Goal: Navigation & Orientation: Understand site structure

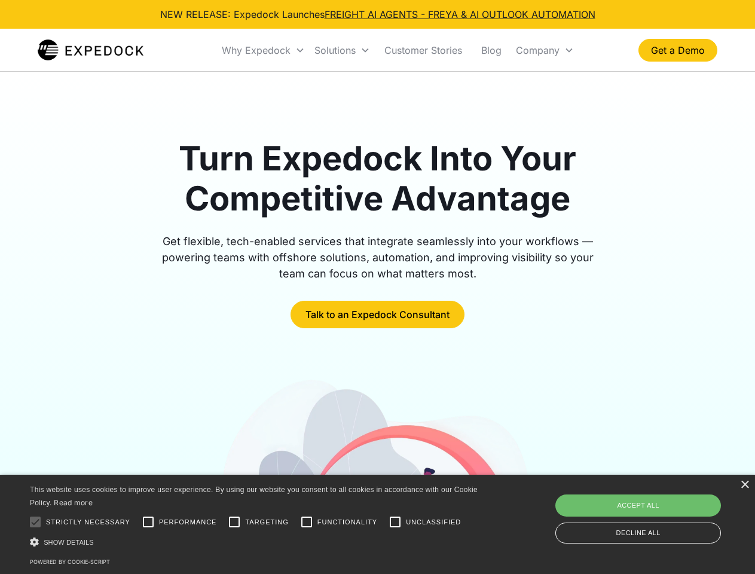
click at [264, 50] on div "Why Expedock" at bounding box center [256, 50] width 69 height 12
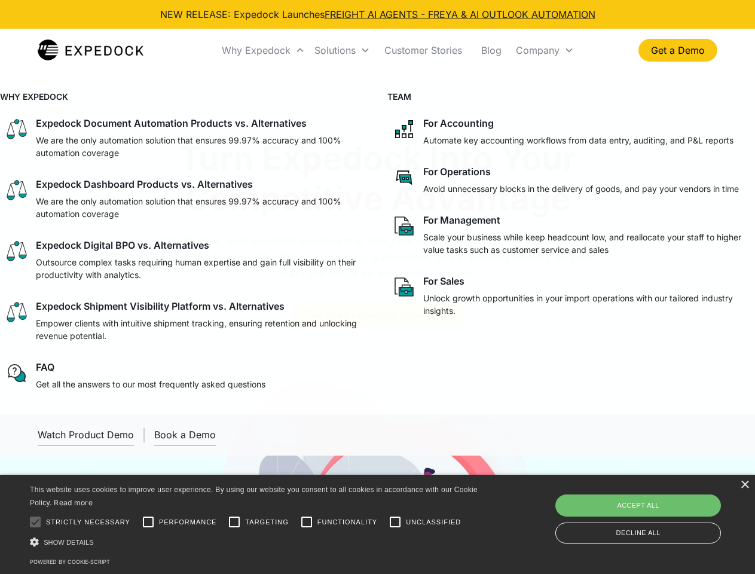
click at [342, 50] on div "Solutions" at bounding box center [334, 50] width 41 height 12
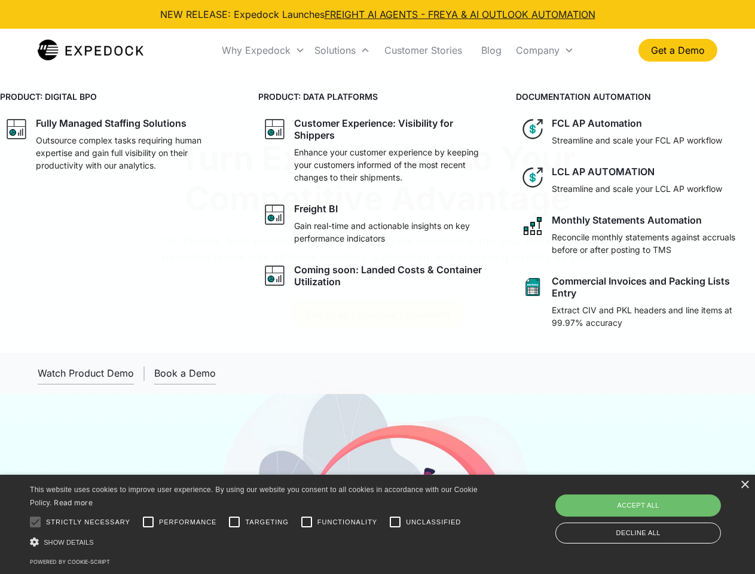
click at [545, 50] on div "Company" at bounding box center [538, 50] width 44 height 12
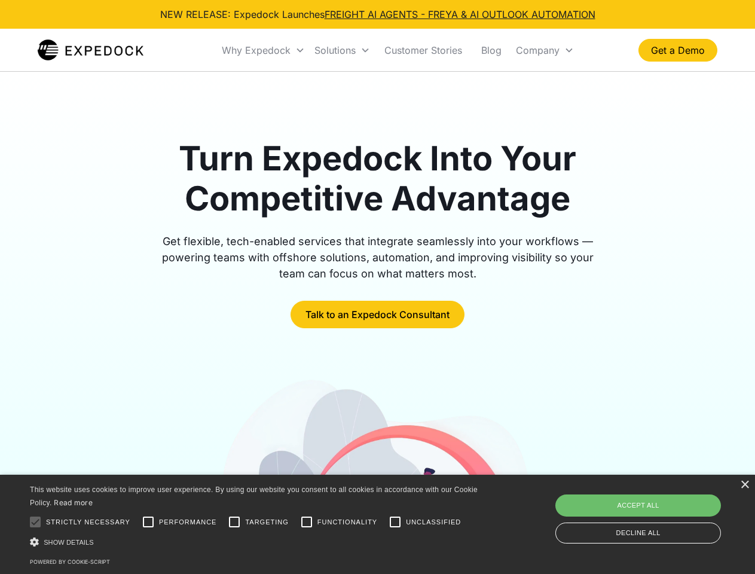
click at [35, 522] on div at bounding box center [35, 522] width 24 height 24
click at [148, 522] on input "Performance" at bounding box center [148, 522] width 24 height 24
checkbox input "true"
click at [234, 522] on input "Targeting" at bounding box center [234, 522] width 24 height 24
checkbox input "true"
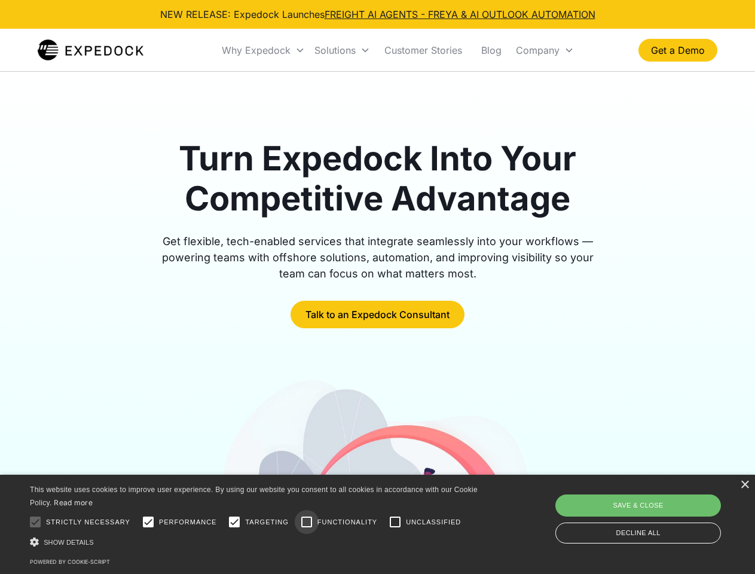
click at [307, 522] on input "Functionality" at bounding box center [307, 522] width 24 height 24
checkbox input "true"
click at [395, 522] on input "Unclassified" at bounding box center [395, 522] width 24 height 24
checkbox input "true"
click at [256, 542] on div "Show details Hide details" at bounding box center [256, 542] width 452 height 13
